Goal: Task Accomplishment & Management: Use online tool/utility

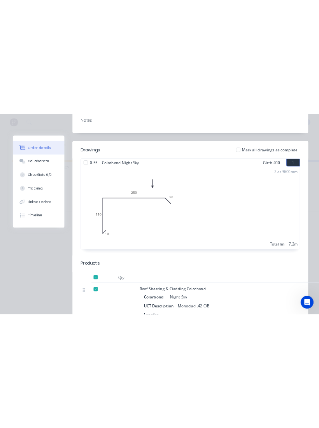
scroll to position [224, 0]
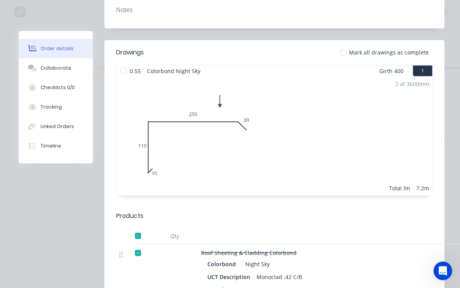
click at [349, 50] on div at bounding box center [343, 53] width 16 height 16
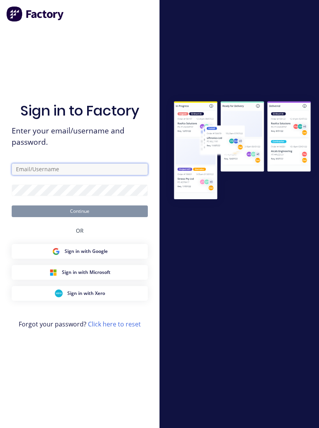
type input "[EMAIL_ADDRESS][DOMAIN_NAME]"
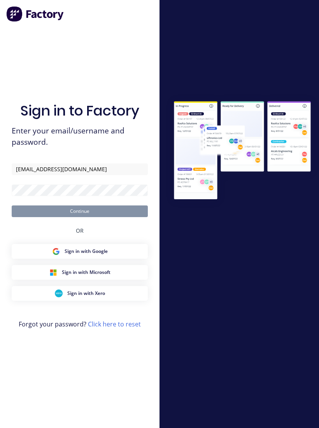
click at [80, 217] on button "Continue" at bounding box center [80, 212] width 136 height 12
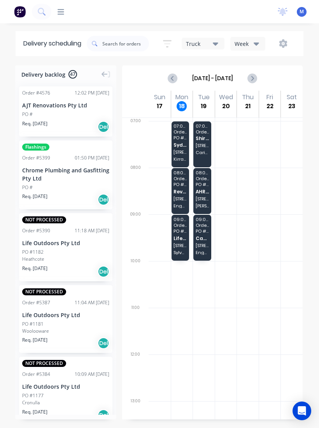
click at [48, 44] on div "Delivery scheduling" at bounding box center [51, 43] width 71 height 25
click at [22, 16] on img at bounding box center [20, 12] width 12 height 12
